Goal: Find contact information: Find contact information

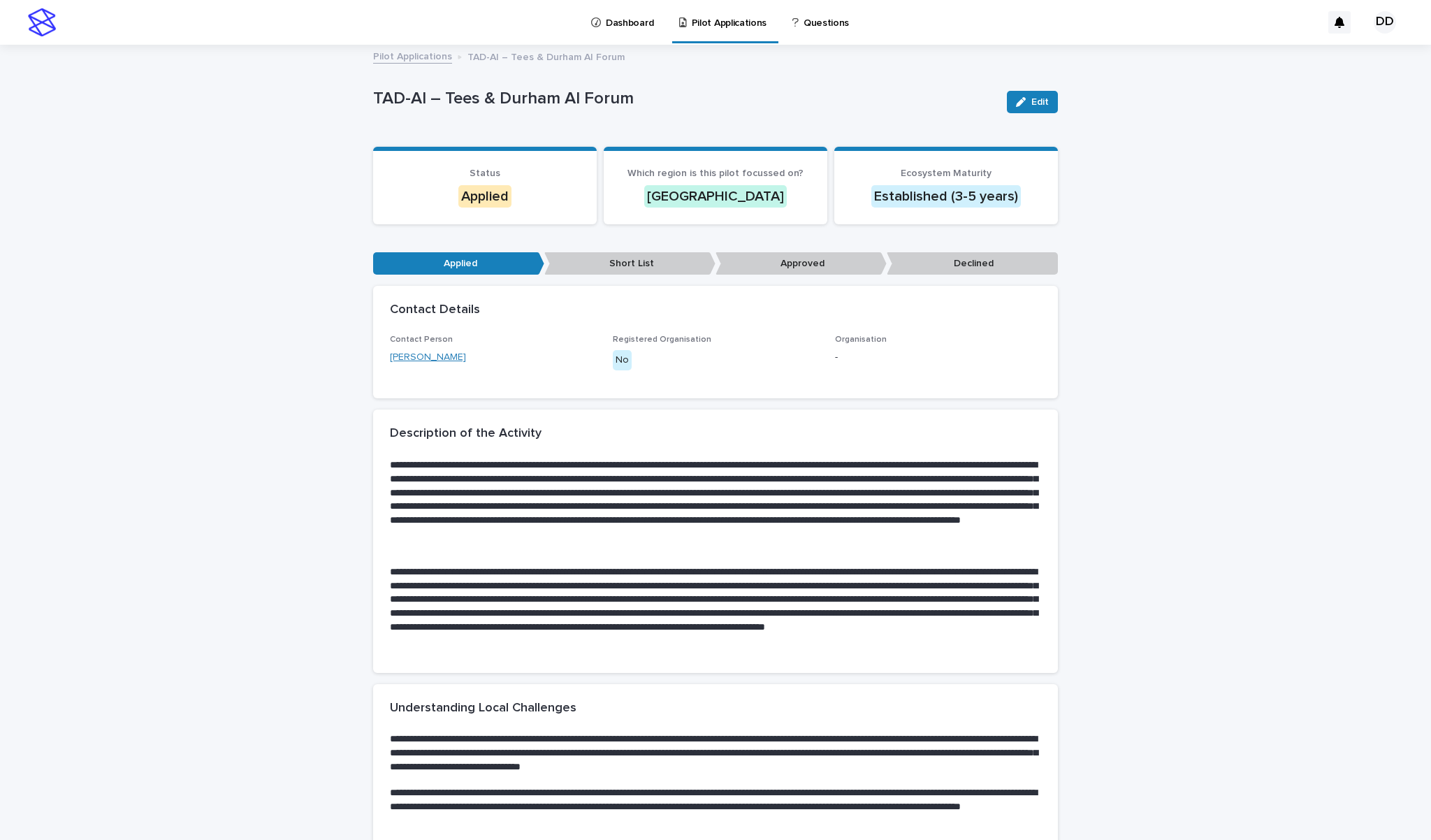
click at [453, 354] on link "[PERSON_NAME]" at bounding box center [427, 357] width 76 height 14
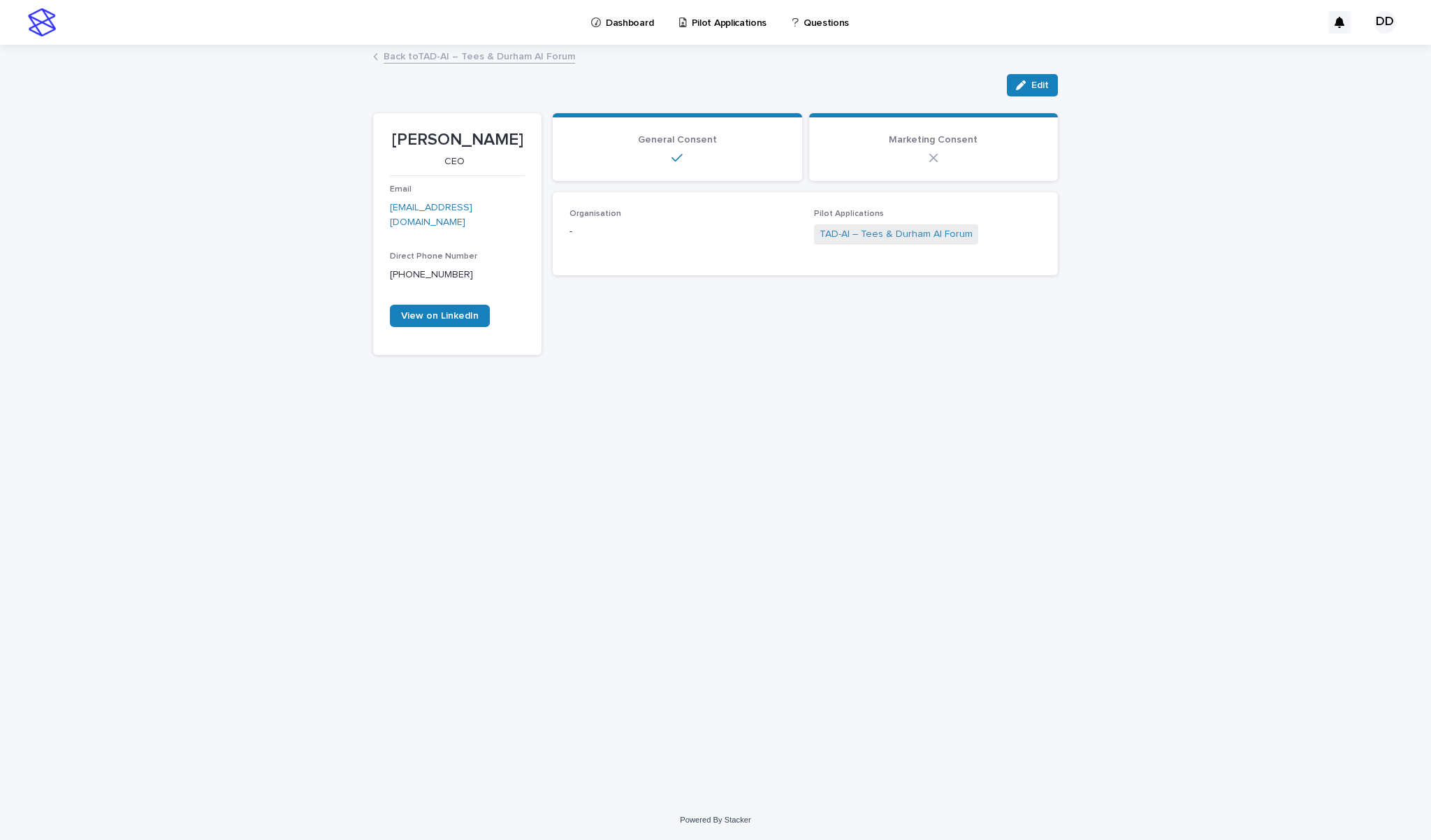
drag, startPoint x: 498, startPoint y: 139, endPoint x: 395, endPoint y: 147, distance: 103.3
click at [395, 147] on p "[PERSON_NAME]" at bounding box center [457, 140] width 135 height 20
copy p "[PERSON_NAME]"
click at [473, 54] on link "Back to TAD-AI – Tees & Durham AI Forum" at bounding box center [479, 56] width 191 height 16
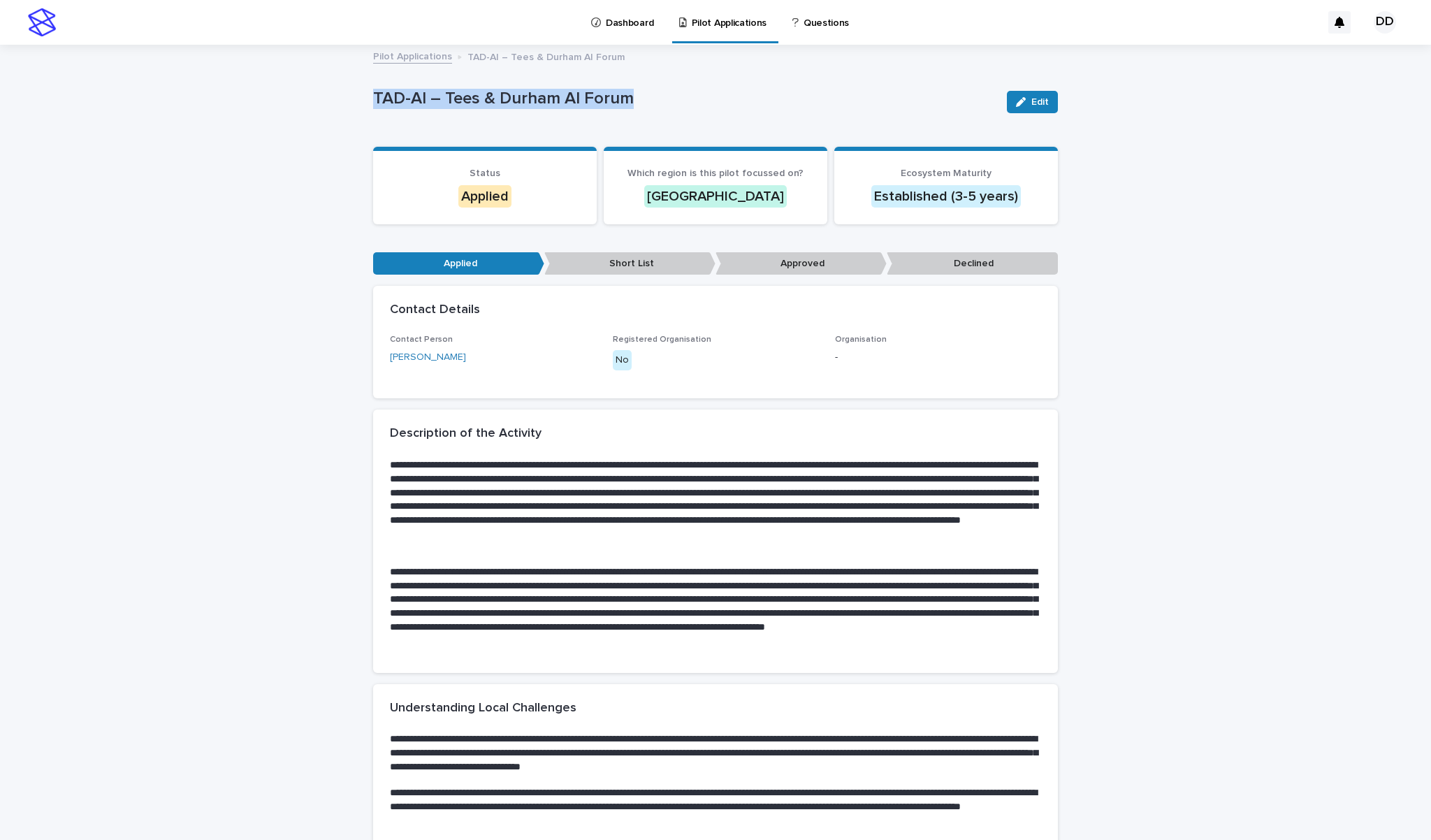
drag, startPoint x: 626, startPoint y: 96, endPoint x: 372, endPoint y: 96, distance: 254.0
copy p "TAD-AI – Tees & Durham AI Forum"
click at [437, 357] on link "[PERSON_NAME]" at bounding box center [427, 357] width 76 height 14
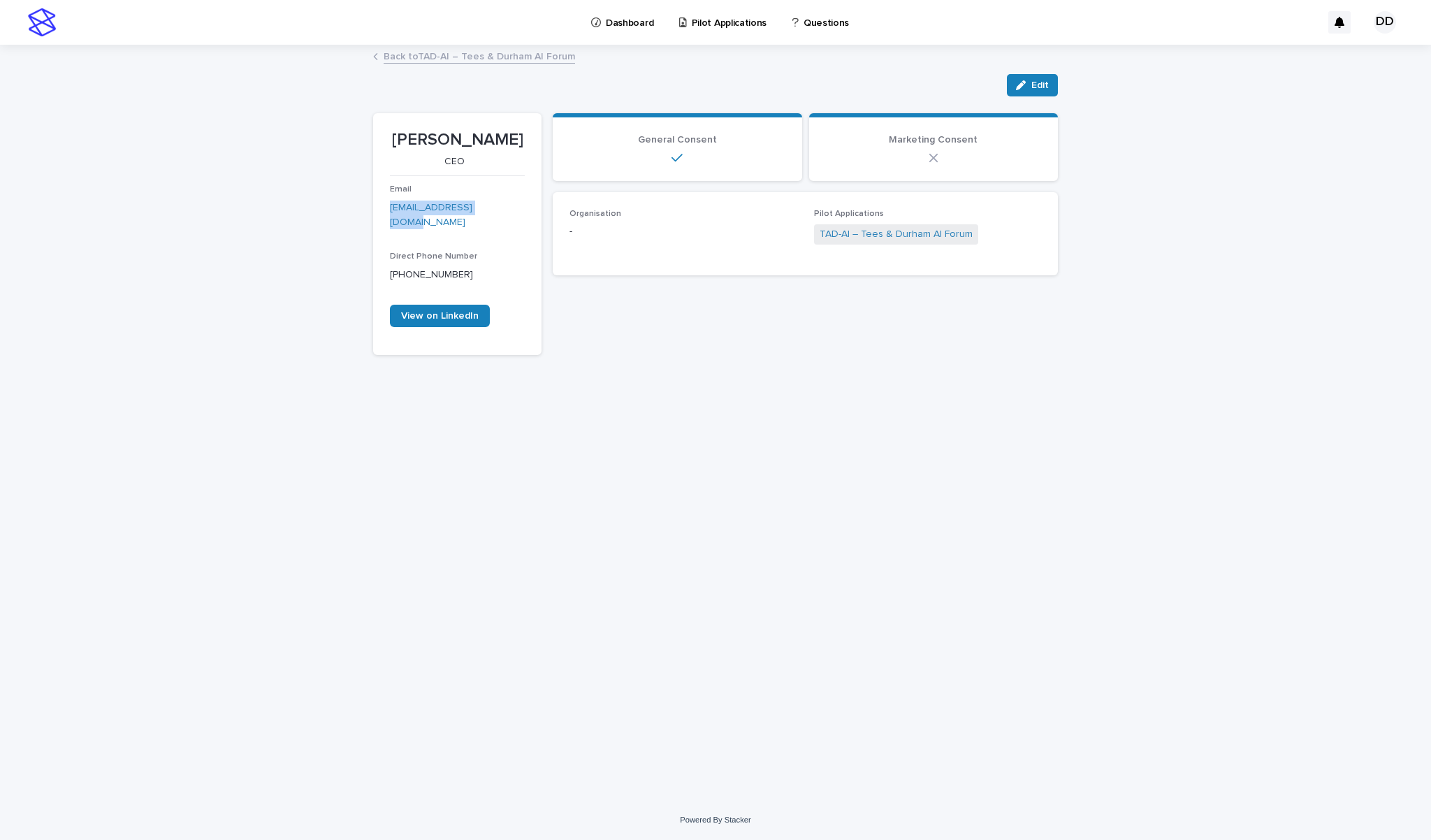
drag, startPoint x: 489, startPoint y: 206, endPoint x: 387, endPoint y: 206, distance: 102.0
click at [387, 206] on section "[PERSON_NAME] CEO Email [EMAIL_ADDRESS][DOMAIN_NAME] Direct Phone Number [PHONE…" at bounding box center [457, 234] width 169 height 242
copy link "[EMAIL_ADDRESS][DOMAIN_NAME]"
click at [466, 64] on div "Back to TAD-AI – Tees & Durham AI Forum" at bounding box center [716, 57] width 699 height 20
click at [467, 59] on link "Back to TAD-AI – Tees & Durham AI Forum" at bounding box center [479, 56] width 191 height 16
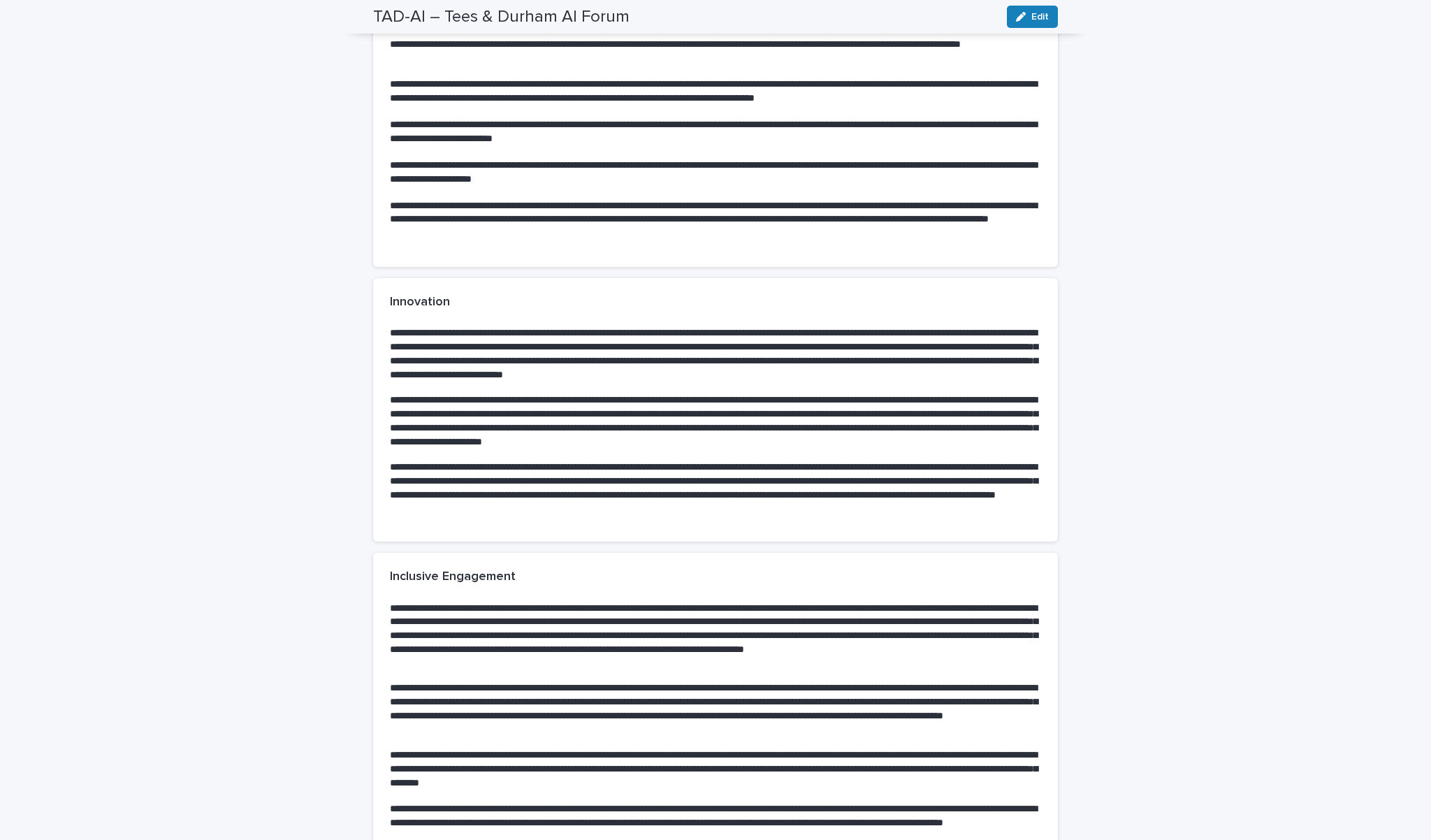
scroll to position [734, 0]
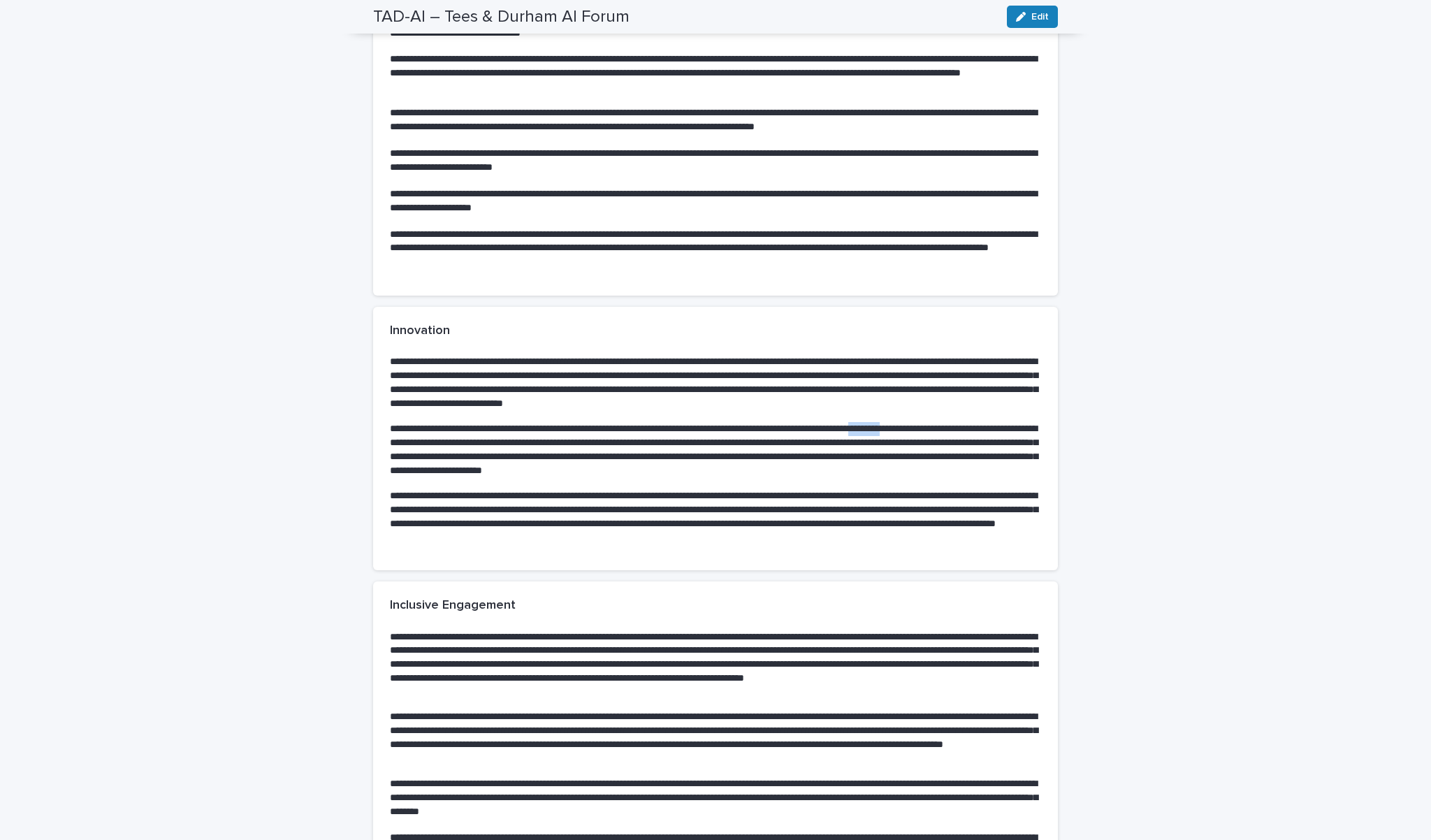
drag, startPoint x: 980, startPoint y: 417, endPoint x: 941, endPoint y: 417, distance: 39.0
click at [941, 422] on p "**********" at bounding box center [715, 448] width 651 height 53
copy p "*********"
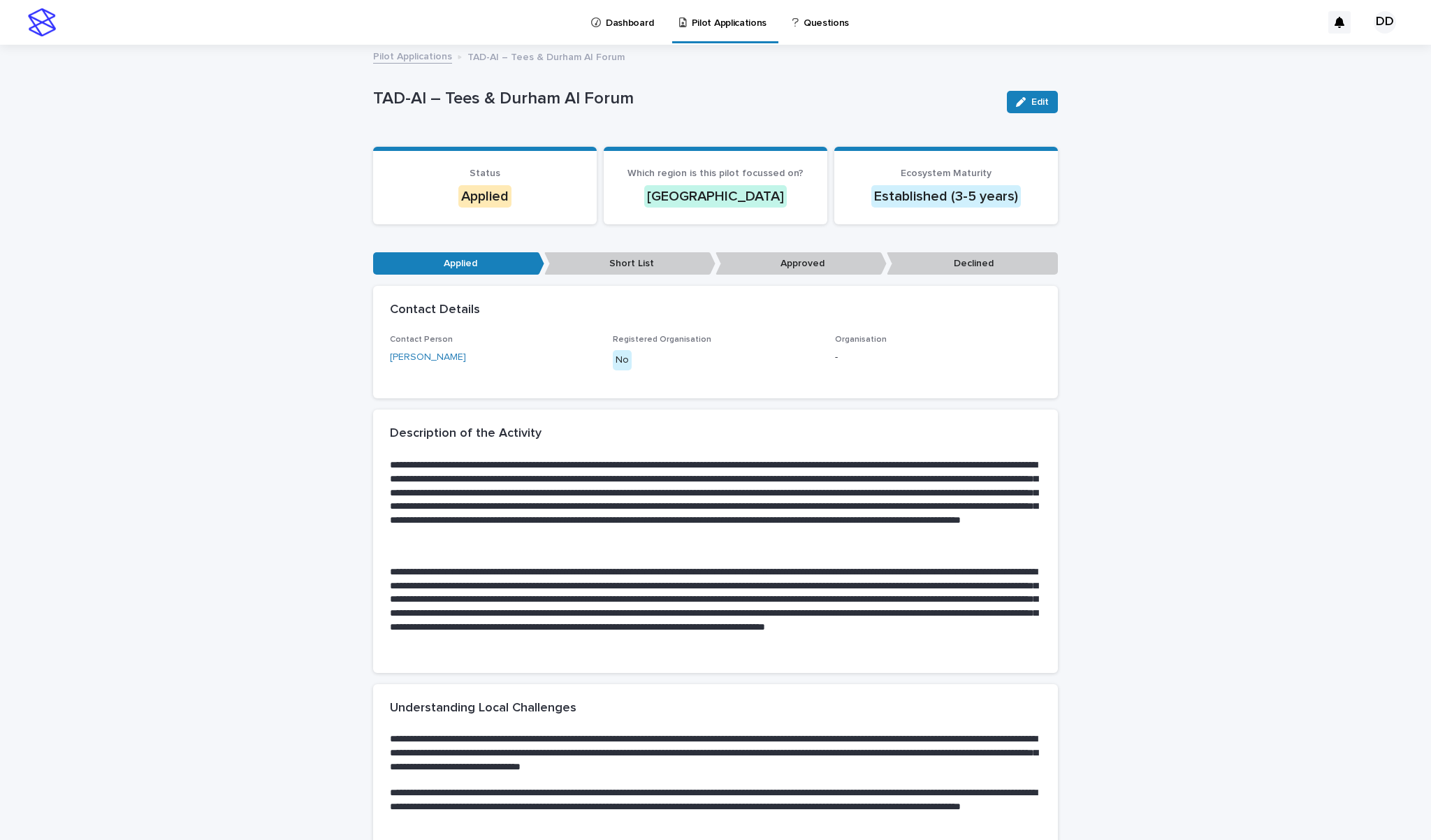
scroll to position [0, 0]
click at [412, 59] on link "Pilot Applications" at bounding box center [412, 56] width 79 height 16
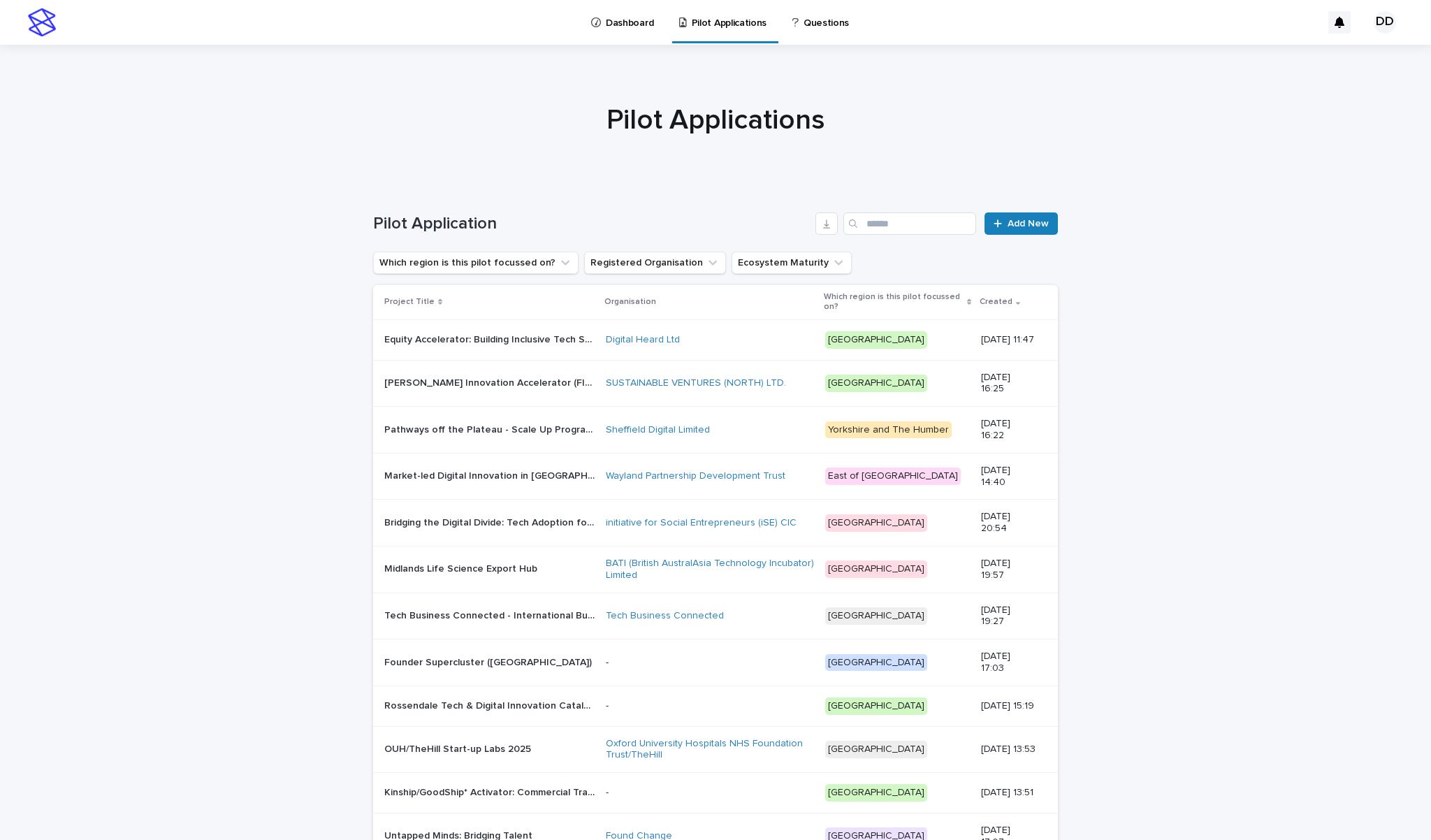
click at [616, 27] on p "Dashboard" at bounding box center [630, 14] width 48 height 30
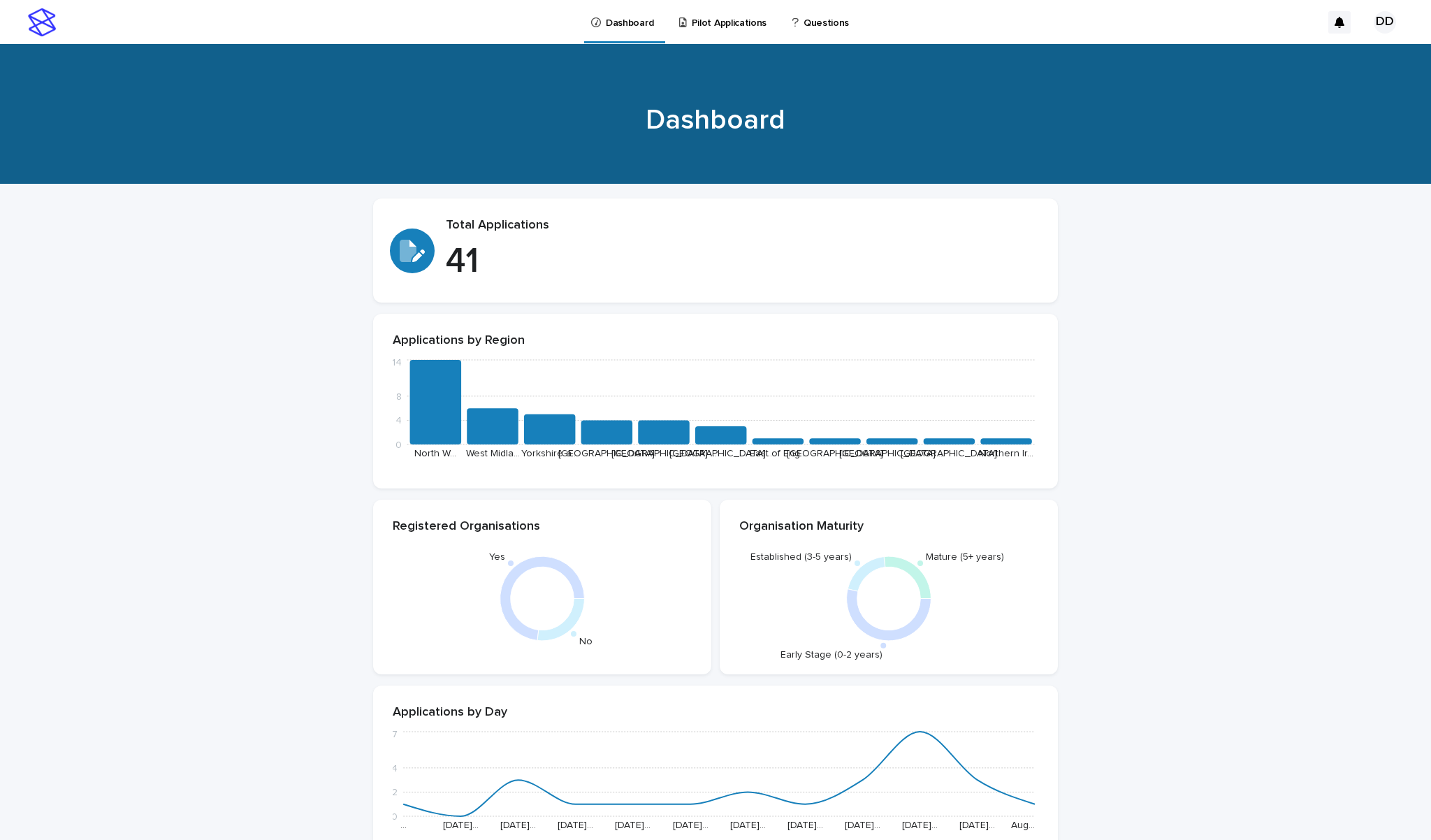
click at [678, 36] on link "Pilot Applications" at bounding box center [725, 22] width 95 height 43
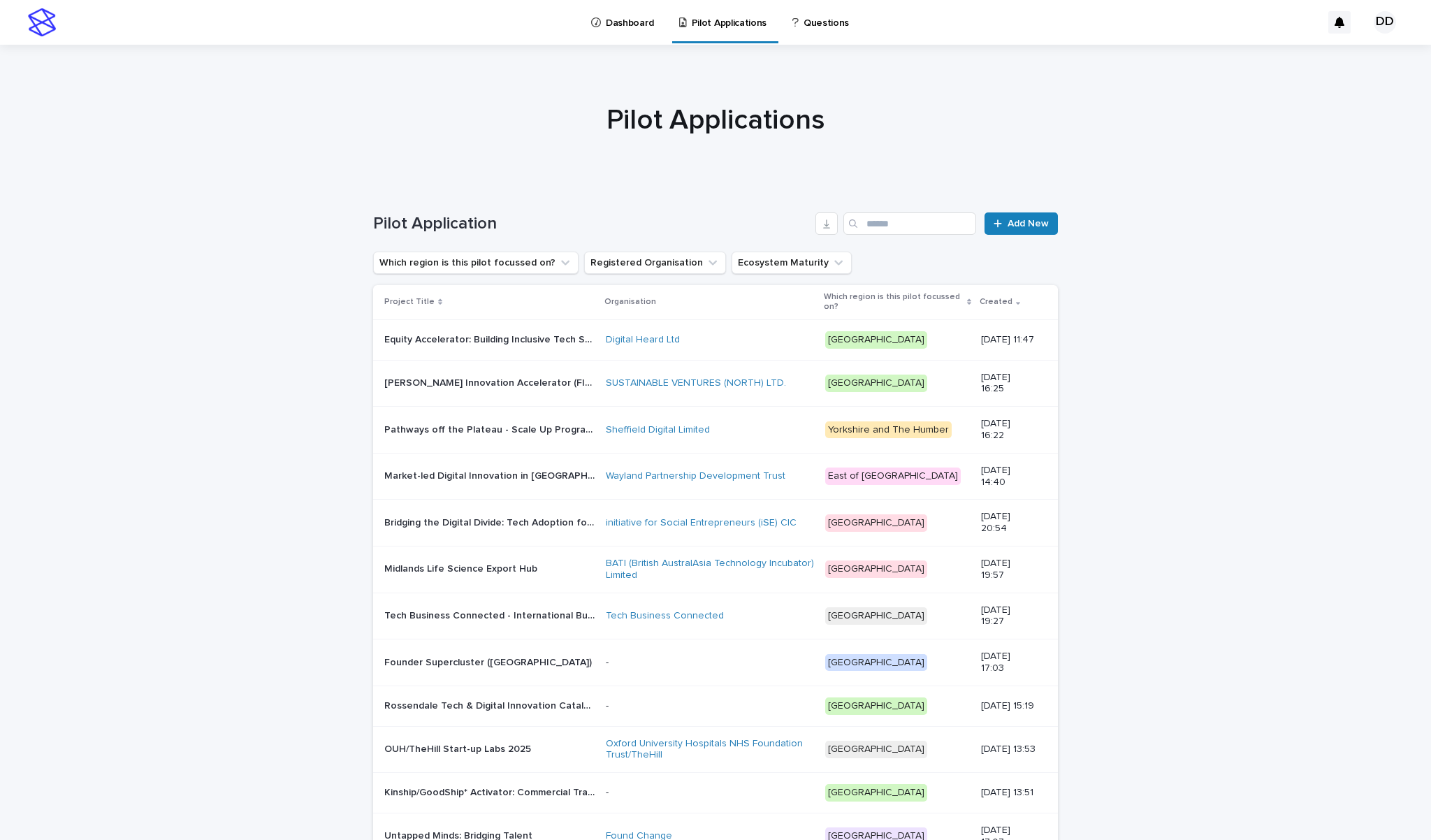
click at [700, 28] on p "Pilot Applications" at bounding box center [729, 14] width 75 height 30
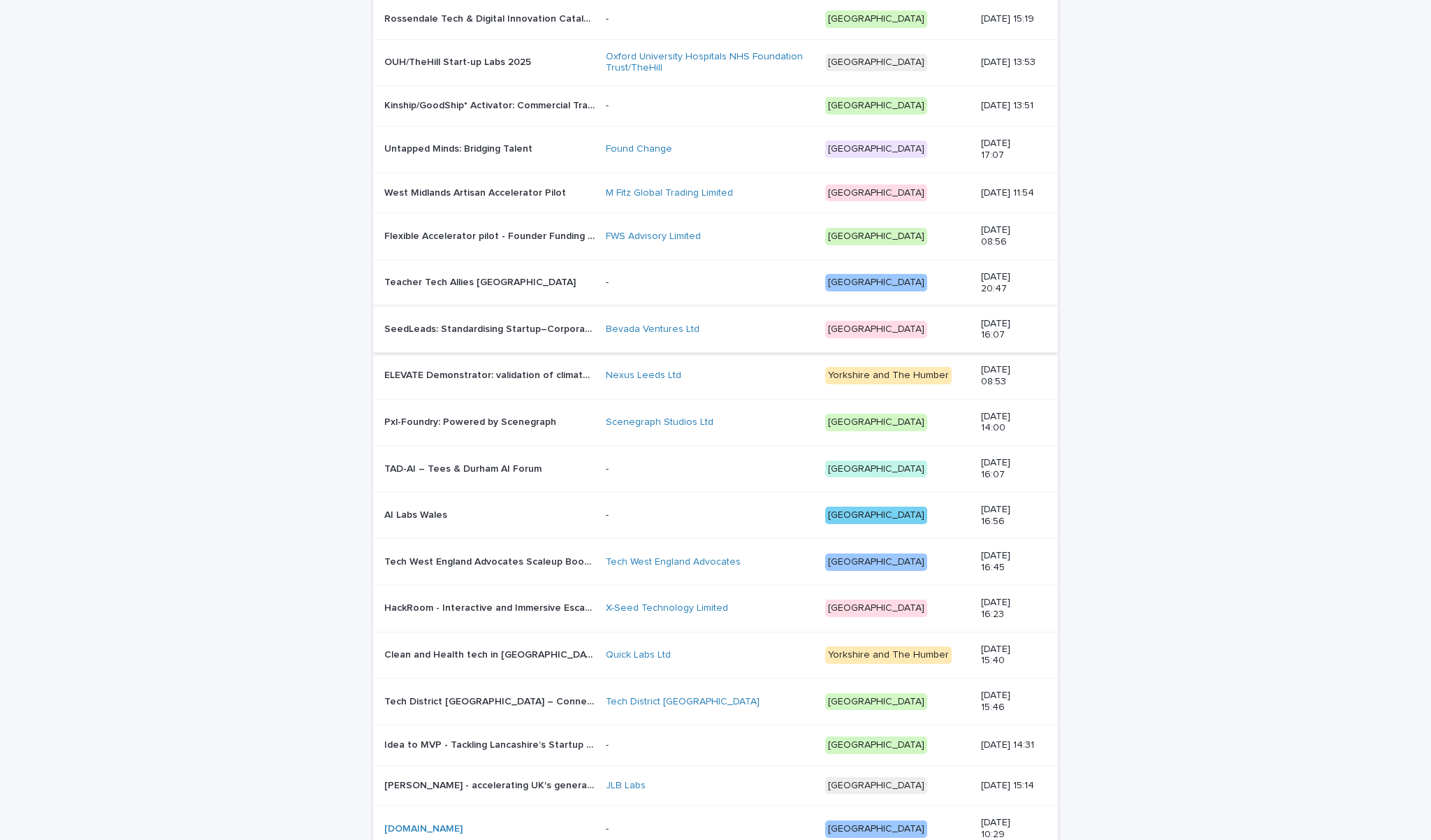
scroll to position [671, 0]
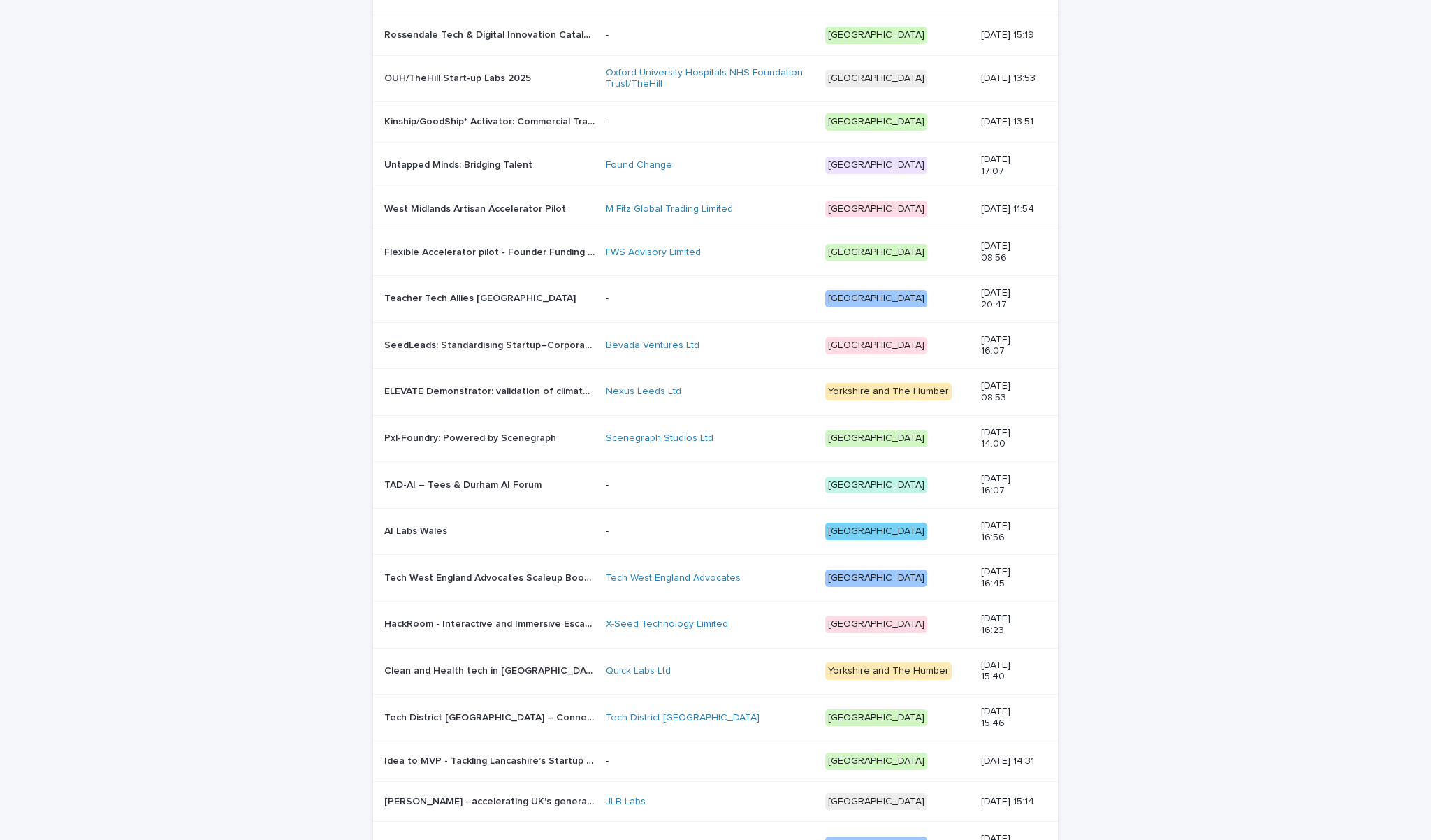
click at [473, 442] on p "Pxl-Foundry: Powered by Scenegraph" at bounding box center [471, 437] width 175 height 14
